Goal: Information Seeking & Learning: Learn about a topic

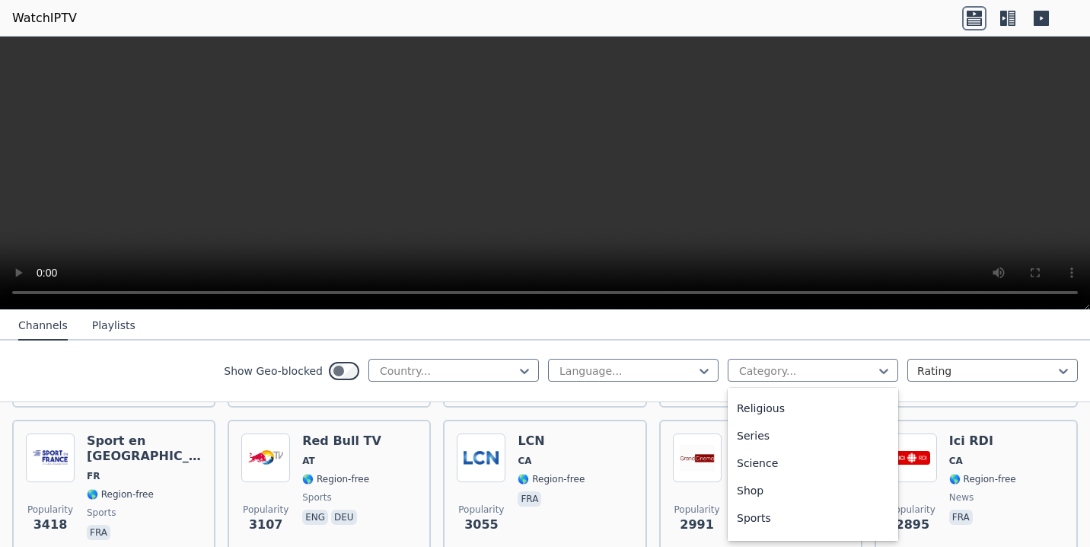
scroll to position [557, 0]
click at [761, 502] on div "Sports" at bounding box center [813, 504] width 171 height 27
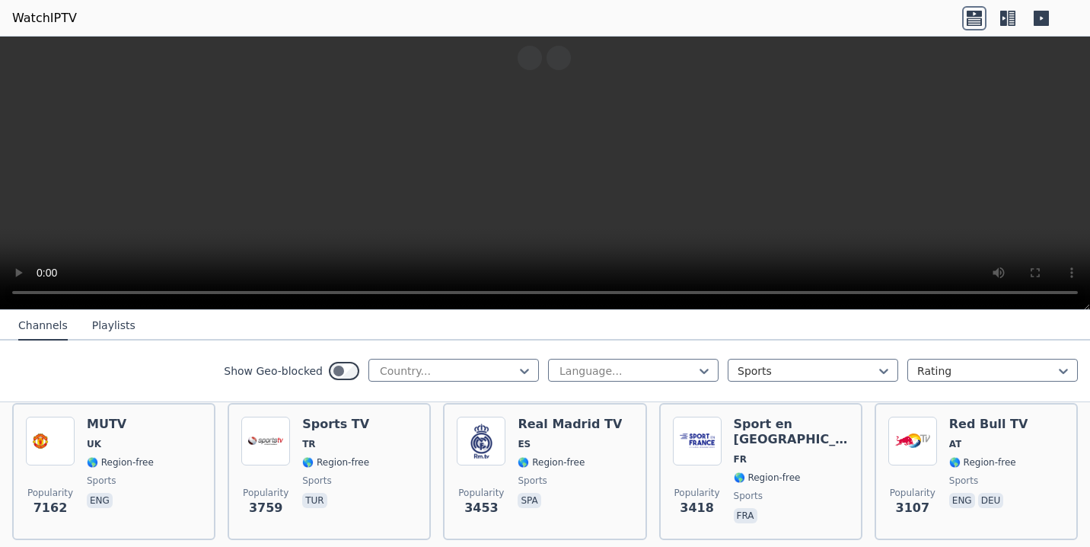
scroll to position [155, 0]
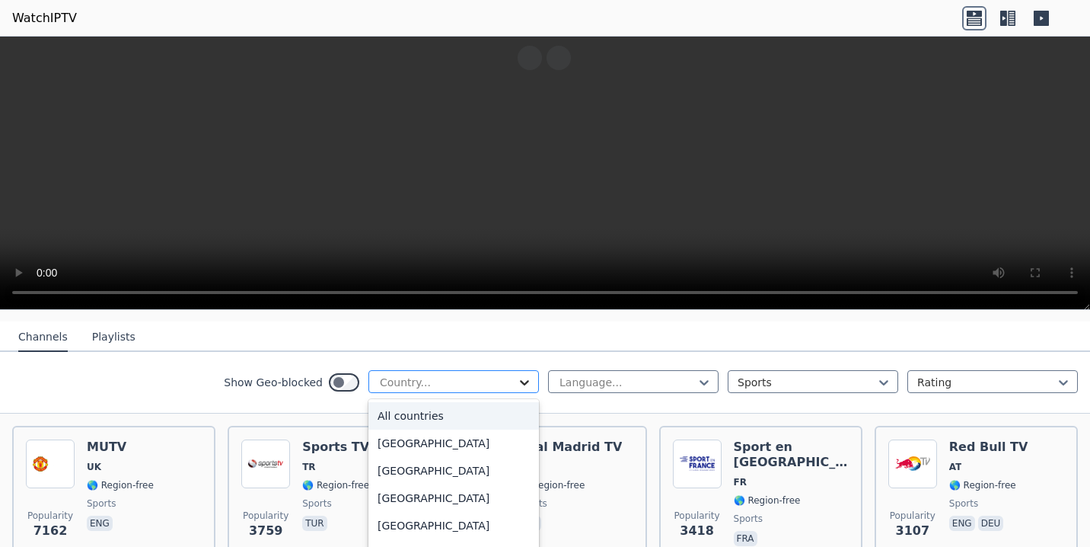
click at [517, 375] on icon at bounding box center [524, 382] width 15 height 15
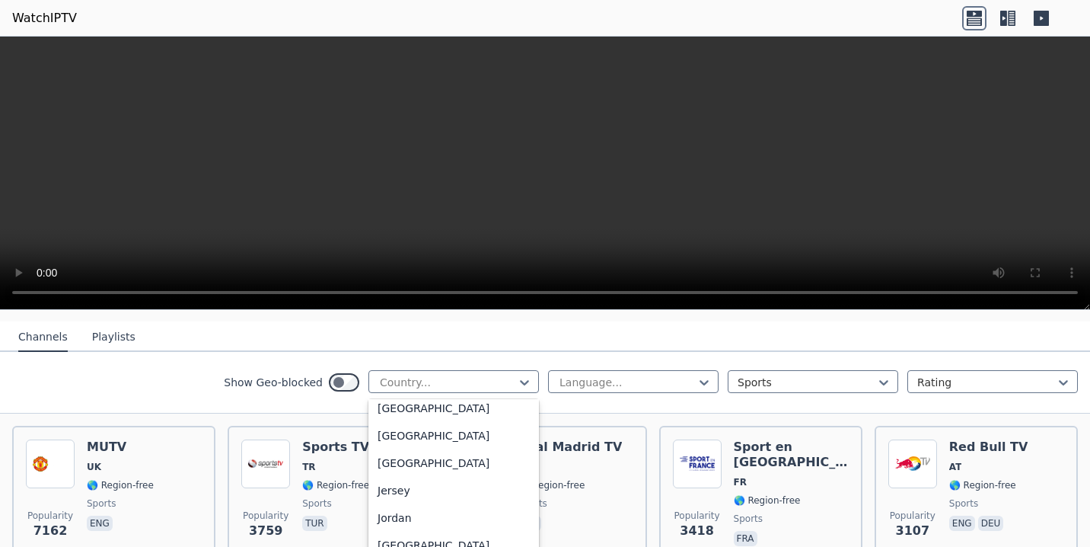
scroll to position [2279, 0]
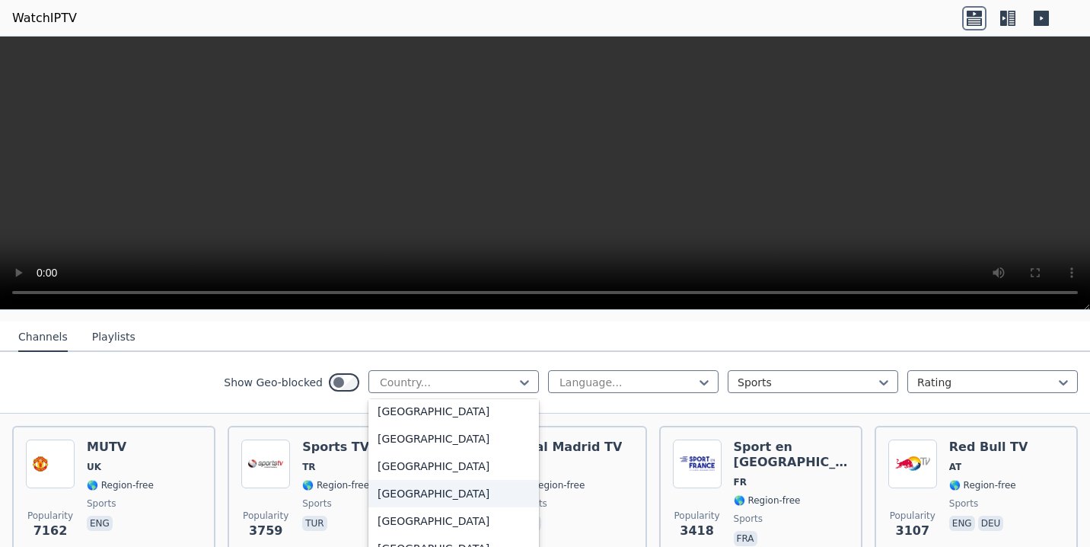
click at [418, 493] on div "[GEOGRAPHIC_DATA]" at bounding box center [453, 493] width 171 height 27
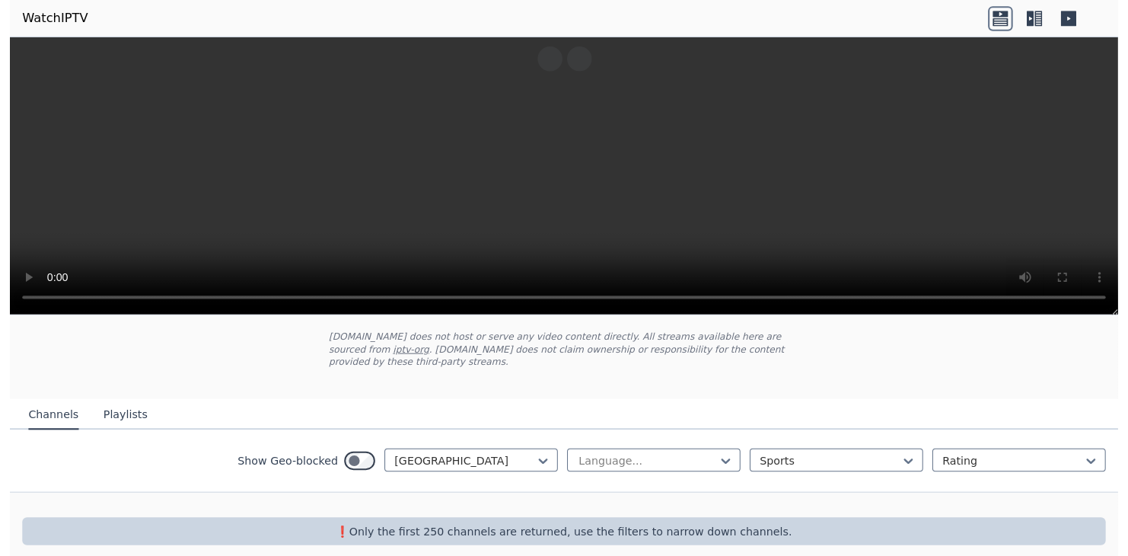
scroll to position [75, 0]
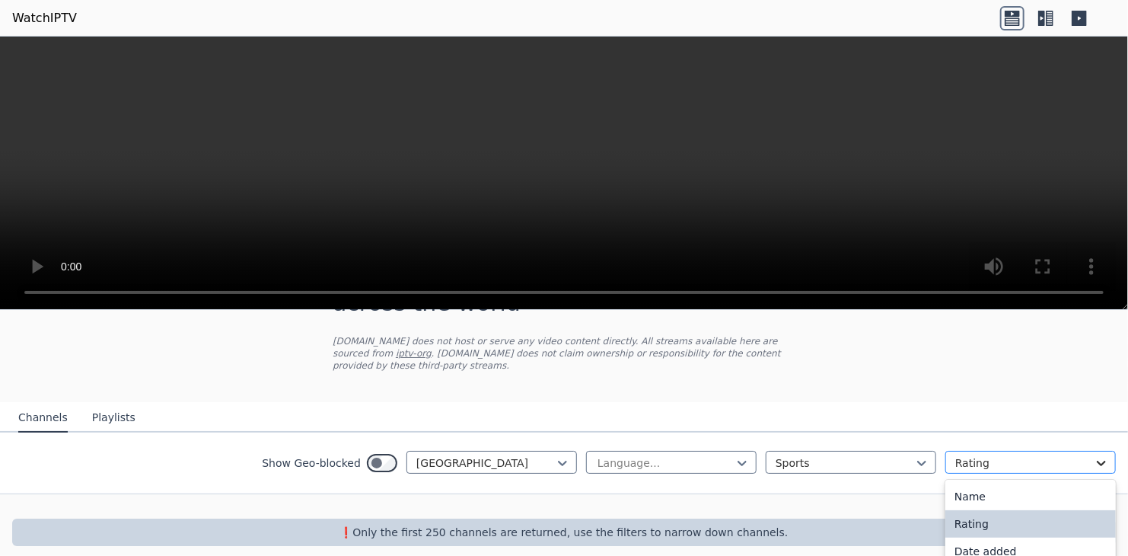
click at [1089, 455] on icon at bounding box center [1101, 462] width 15 height 15
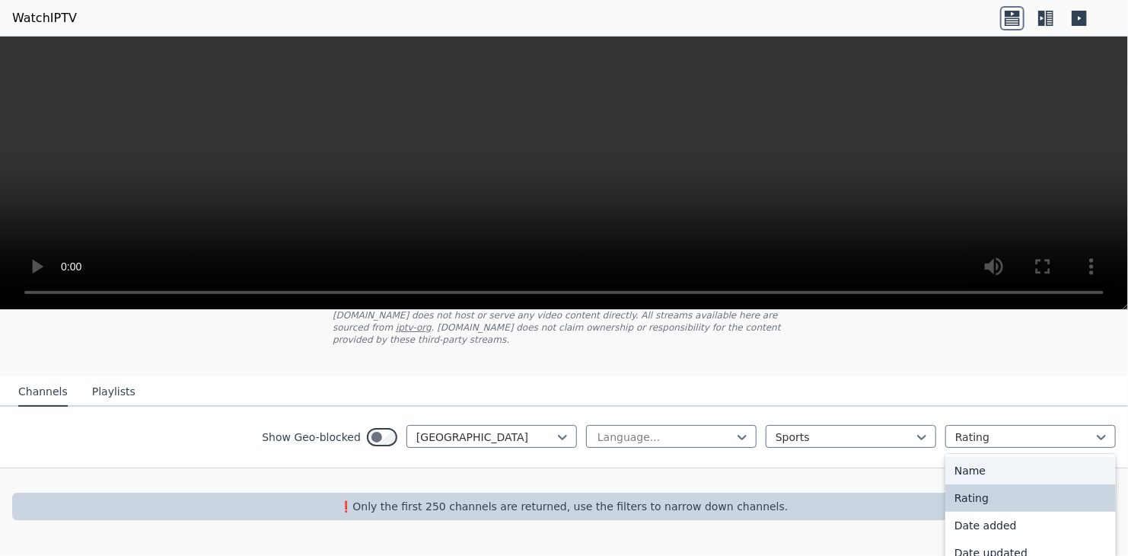
drag, startPoint x: 989, startPoint y: 456, endPoint x: 974, endPoint y: 477, distance: 25.8
click at [980, 470] on div "Name" at bounding box center [1030, 470] width 171 height 27
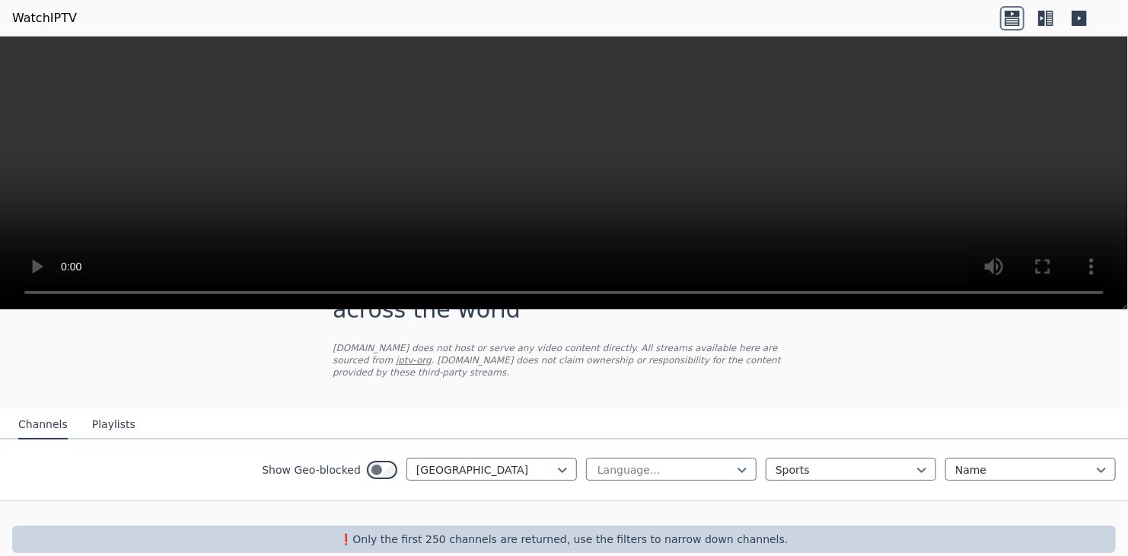
scroll to position [75, 0]
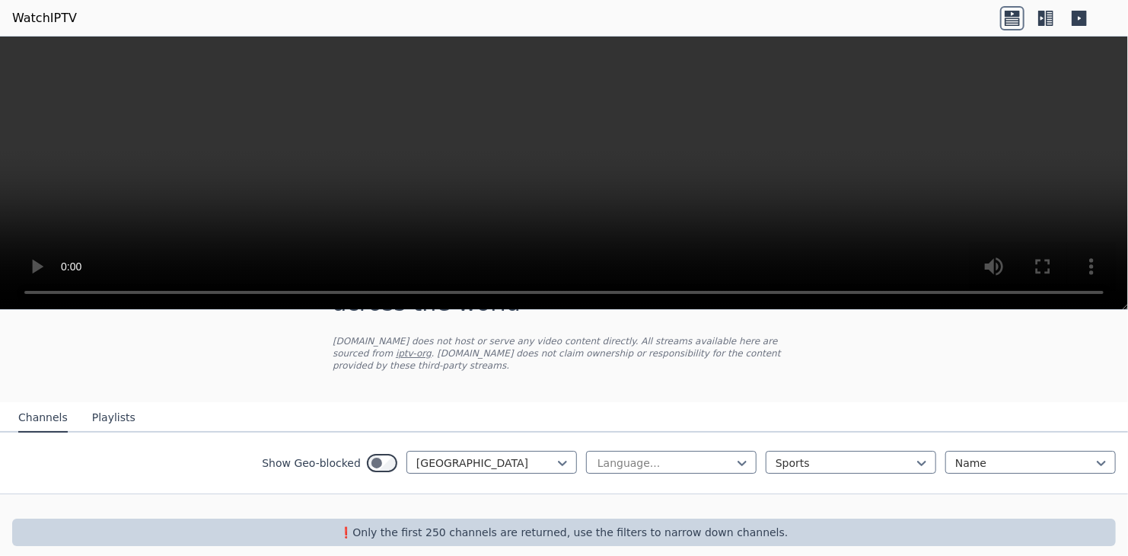
click at [111, 409] on button "Playlists" at bounding box center [113, 417] width 43 height 29
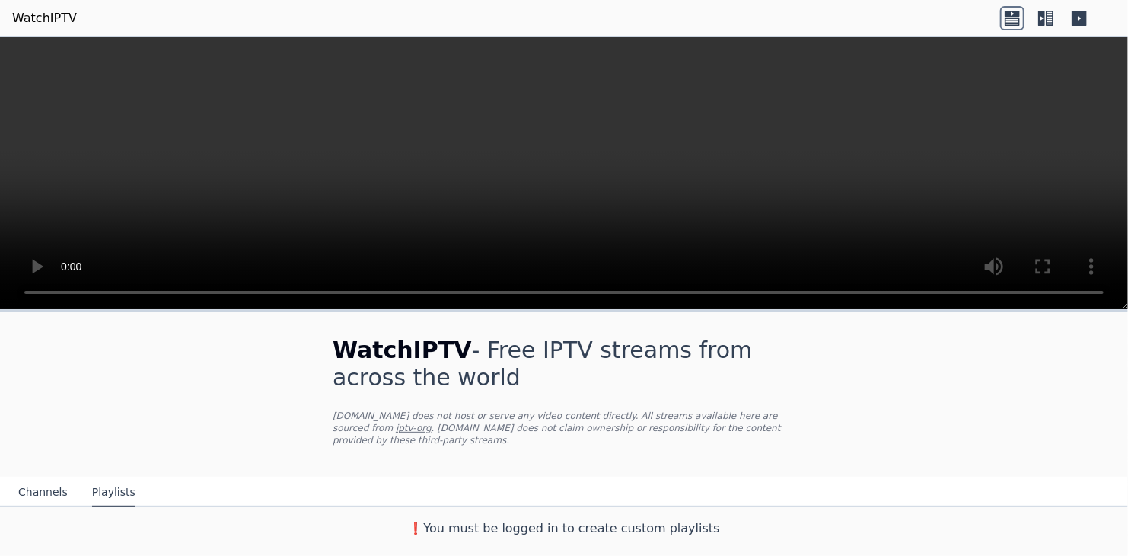
scroll to position [0, 0]
click at [33, 481] on button "Channels" at bounding box center [42, 492] width 49 height 29
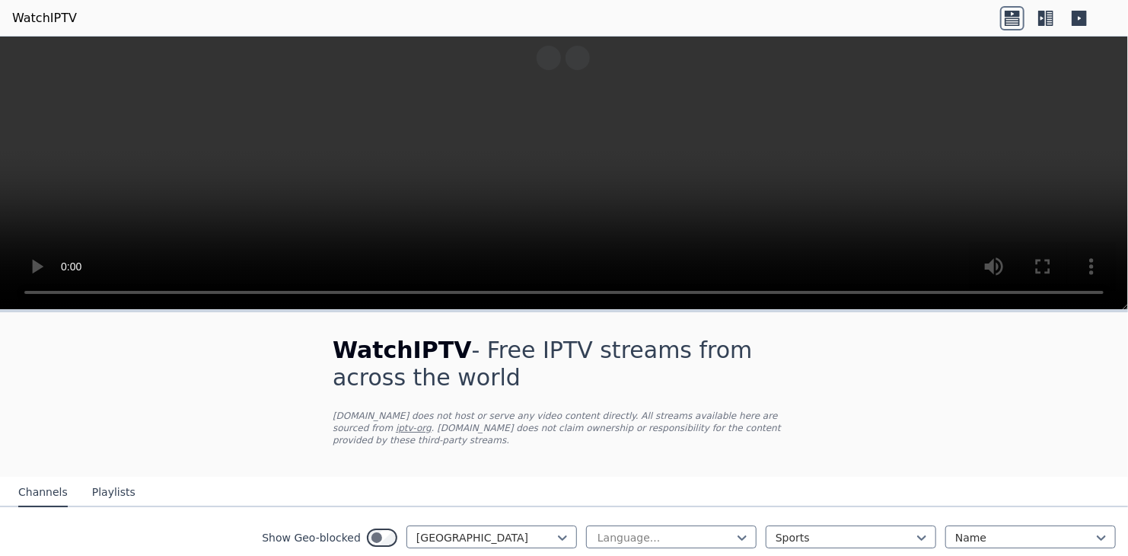
scroll to position [75, 0]
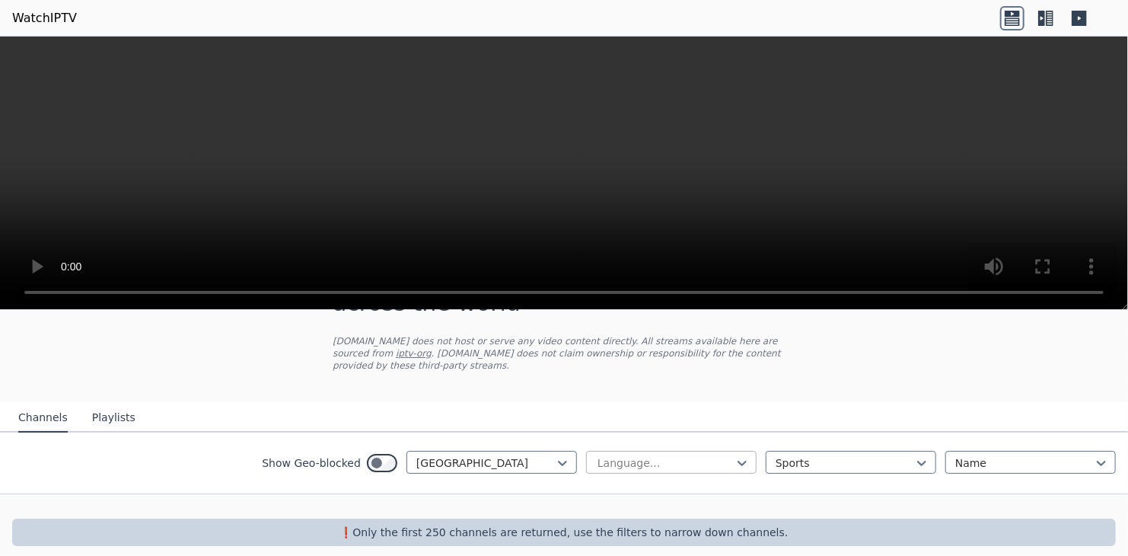
click at [736, 458] on div at bounding box center [742, 462] width 15 height 23
click at [607, 537] on div "English" at bounding box center [671, 550] width 171 height 27
click at [1009, 408] on nav "Channels Playlists" at bounding box center [564, 417] width 1128 height 30
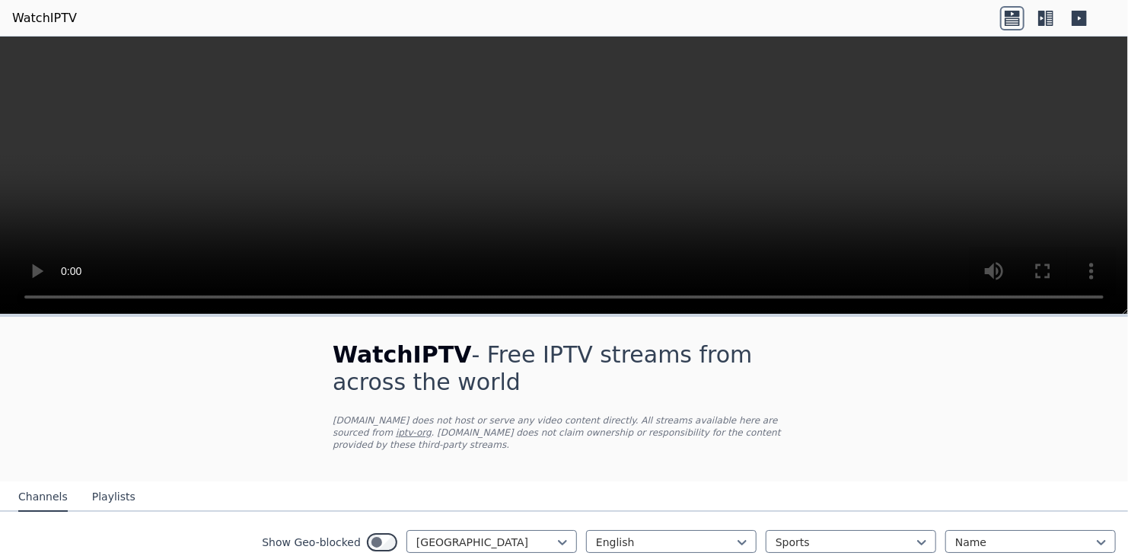
scroll to position [79, 0]
